Goal: Transaction & Acquisition: Purchase product/service

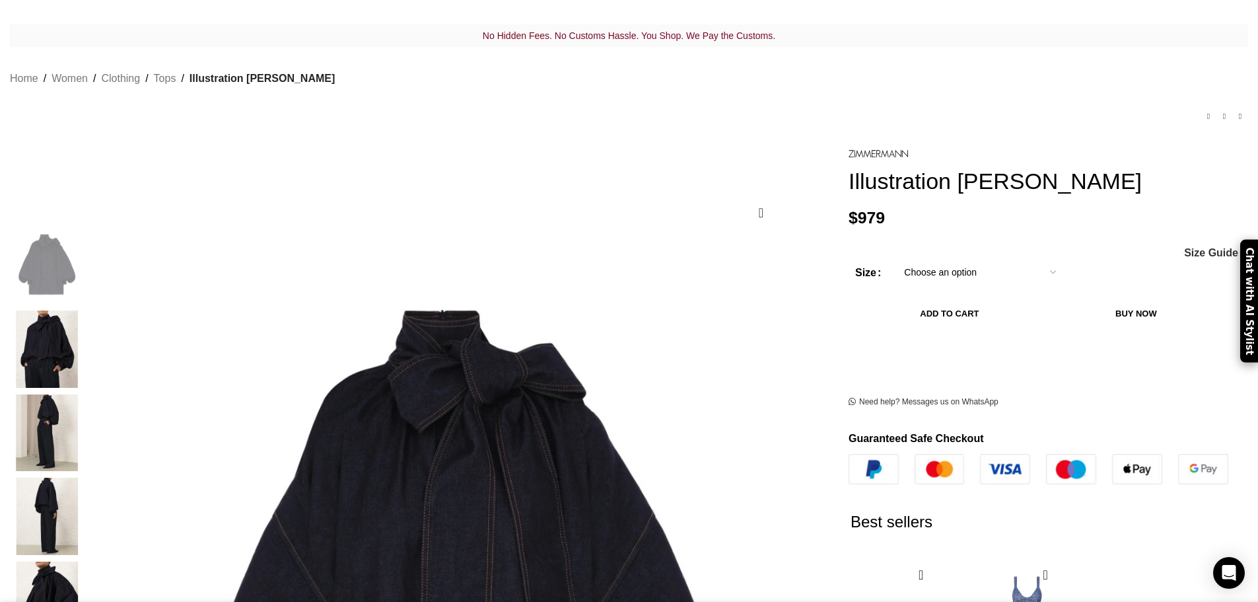
scroll to position [132, 0]
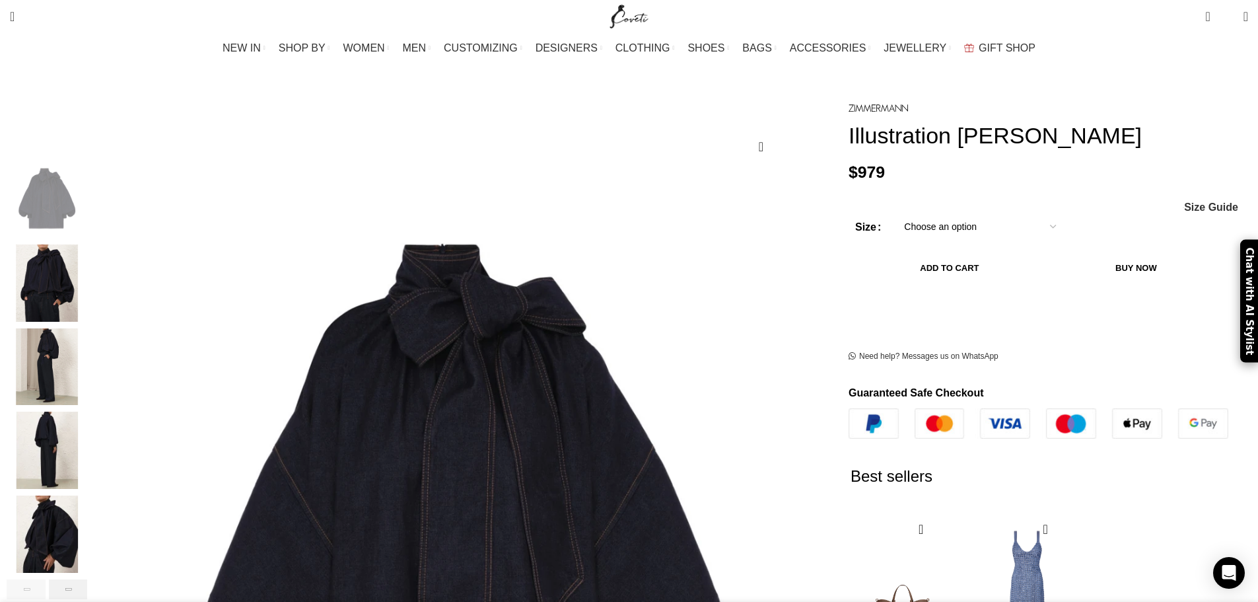
click at [88, 579] on div "Next slide" at bounding box center [68, 589] width 39 height 20
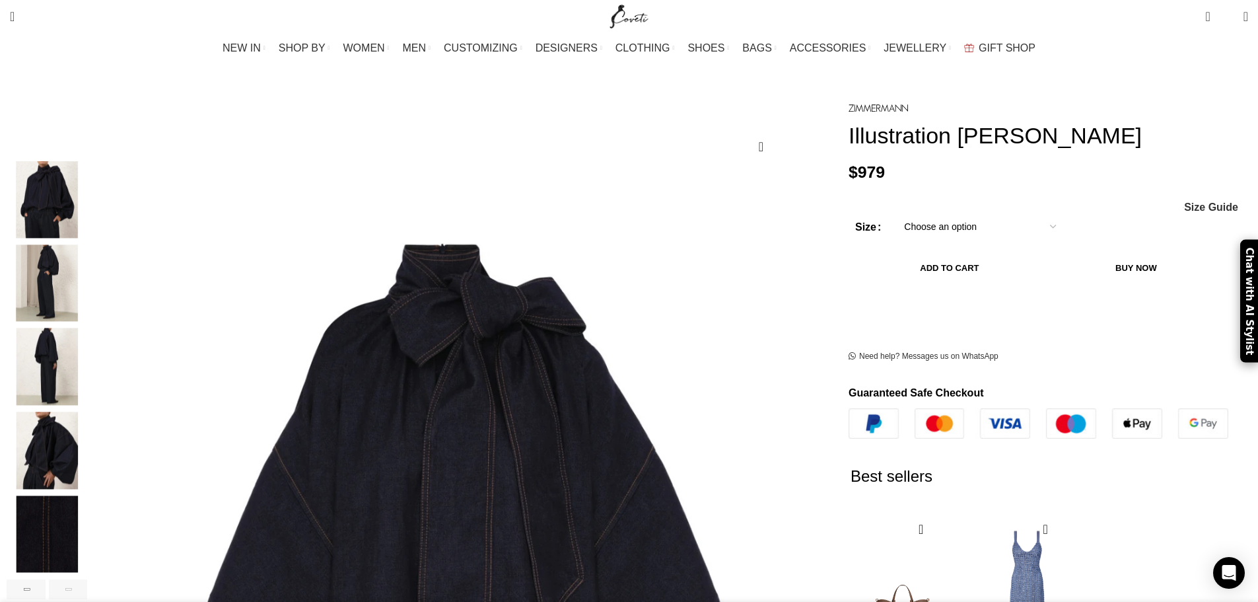
click at [88, 579] on div "Next slide" at bounding box center [68, 589] width 39 height 20
click at [87, 430] on img "5 / 6" at bounding box center [47, 449] width 81 height 77
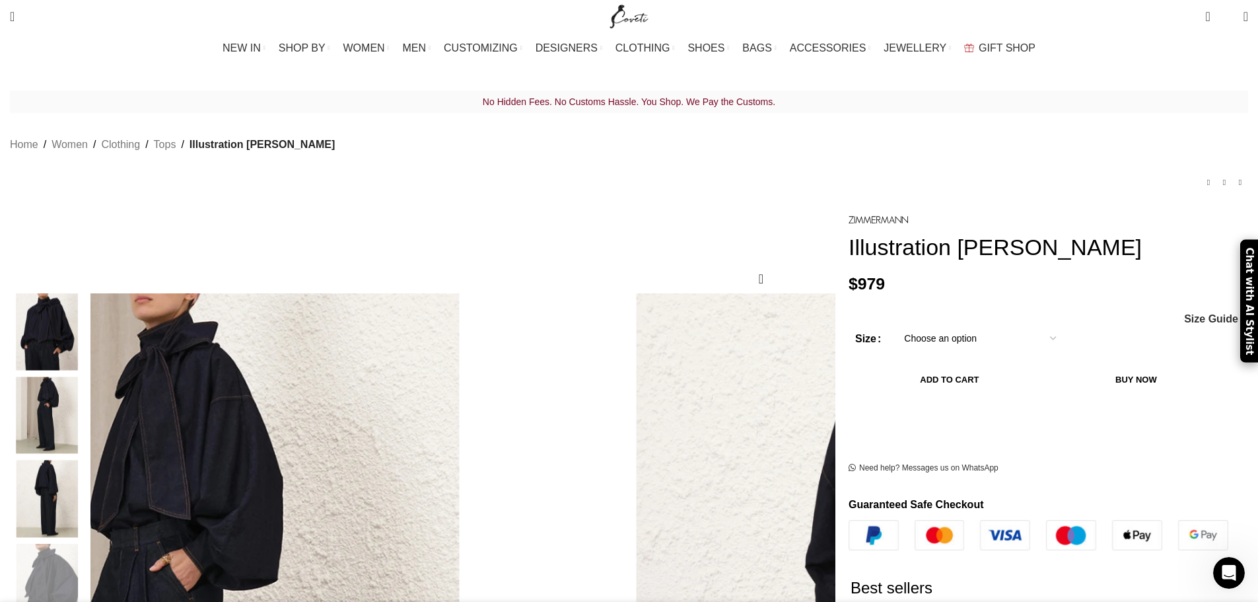
scroll to position [0, 278]
click at [971, 343] on select "Choose an option 6 UK 8 UK 10 [GEOGRAPHIC_DATA] 12 [GEOGRAPHIC_DATA] 14 [GEOGRA…" at bounding box center [980, 338] width 172 height 28
click at [87, 409] on img "3 / 6" at bounding box center [47, 414] width 81 height 77
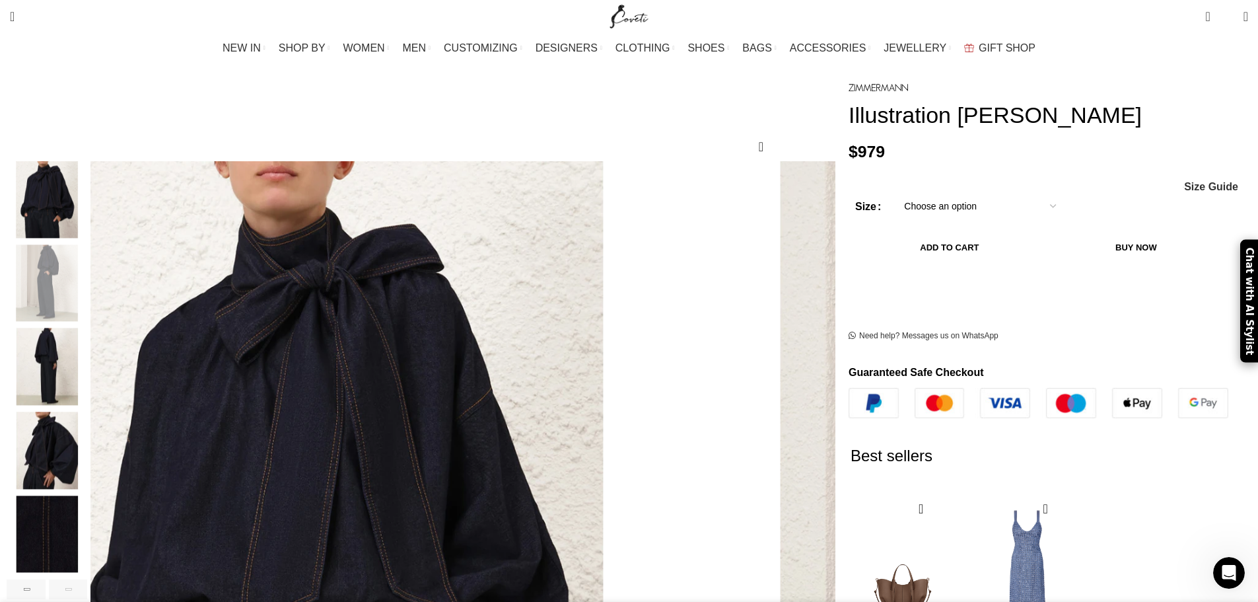
scroll to position [198, 0]
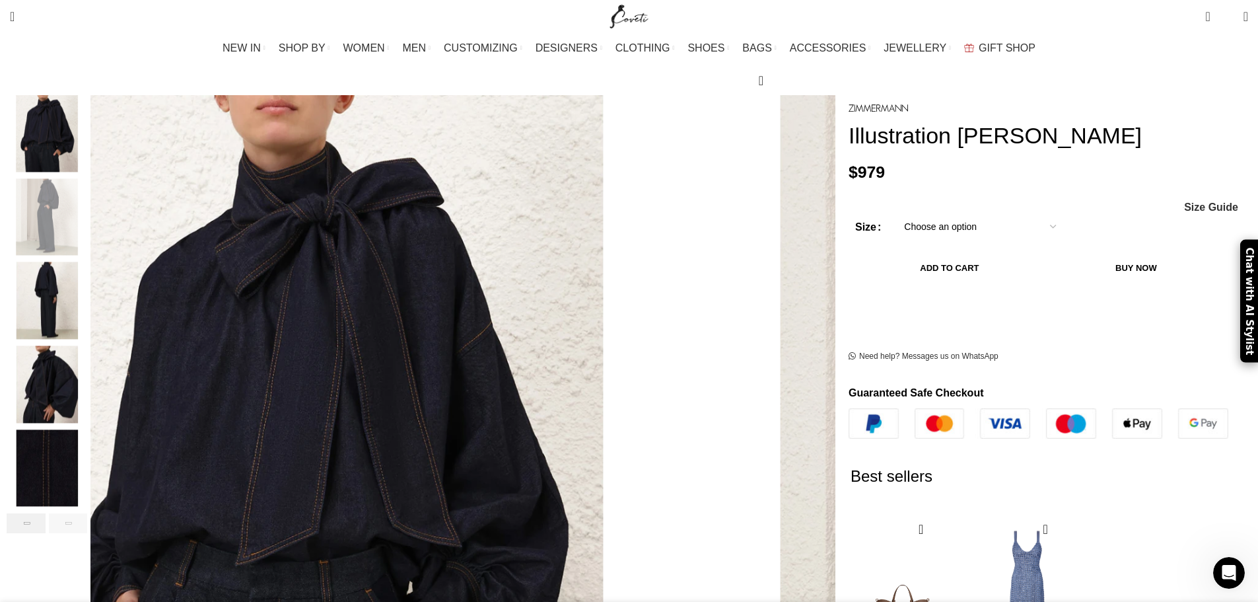
click at [46, 513] on div "Previous slide" at bounding box center [26, 523] width 39 height 20
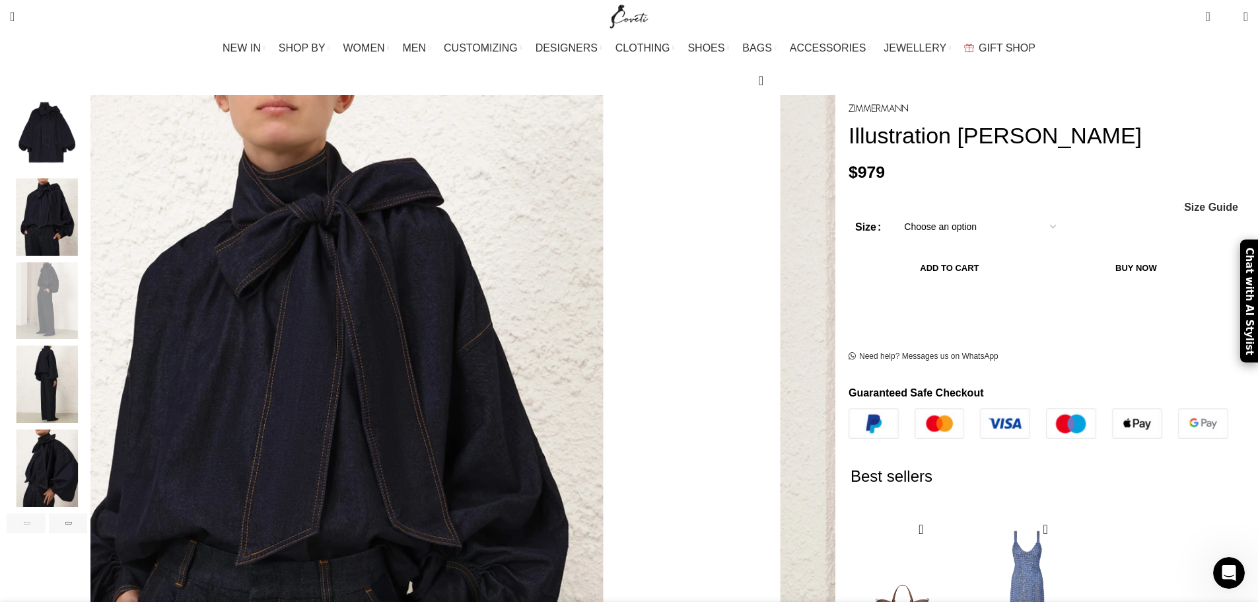
scroll to position [0, 556]
click at [46, 513] on div "Previous slide" at bounding box center [26, 523] width 39 height 20
click at [87, 111] on img "1 / 6" at bounding box center [47, 133] width 81 height 77
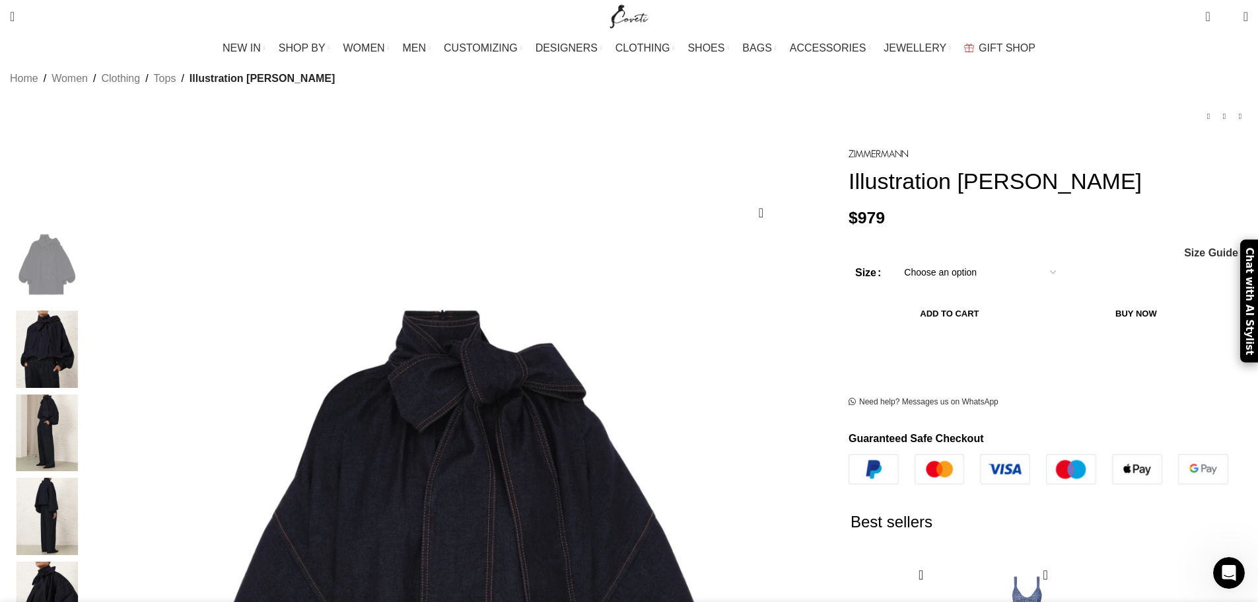
scroll to position [0, 1251]
